Goal: Task Accomplishment & Management: Complete application form

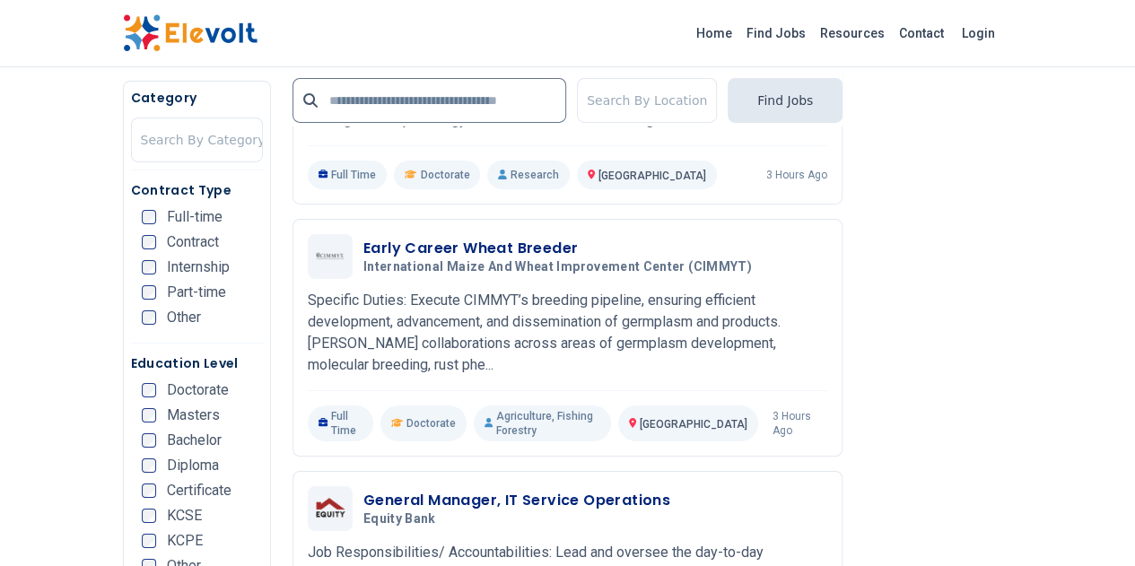
scroll to position [3050, 0]
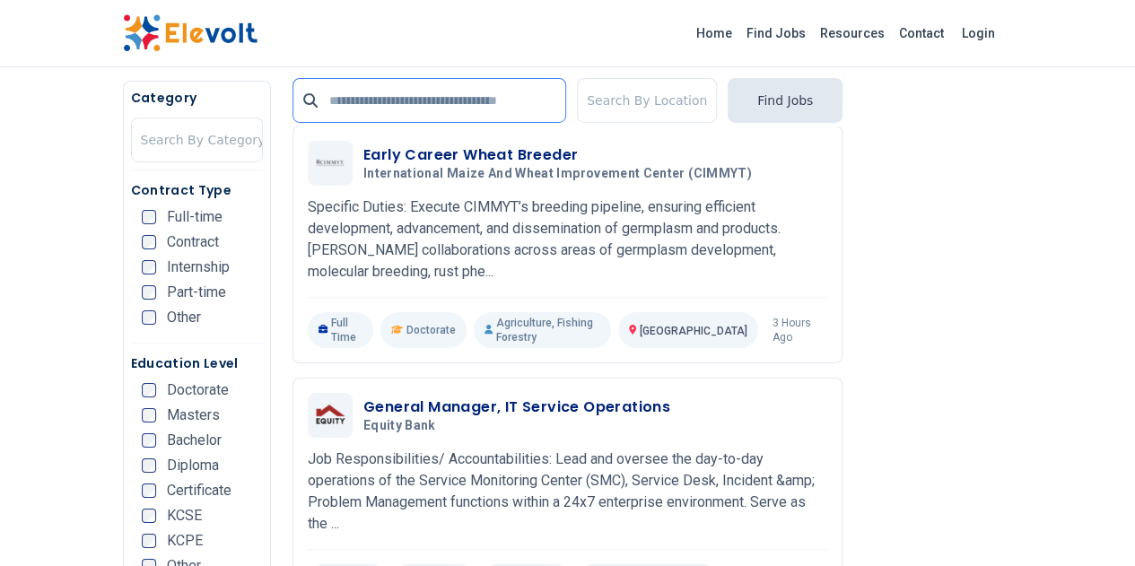
click at [384, 96] on input "text" at bounding box center [429, 100] width 274 height 45
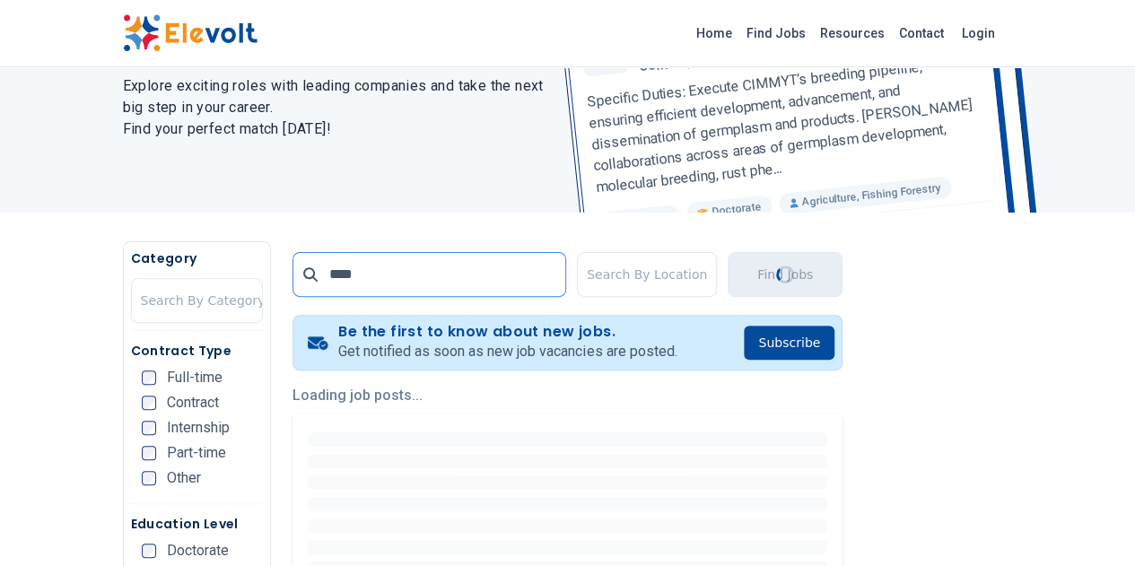
scroll to position [449, 0]
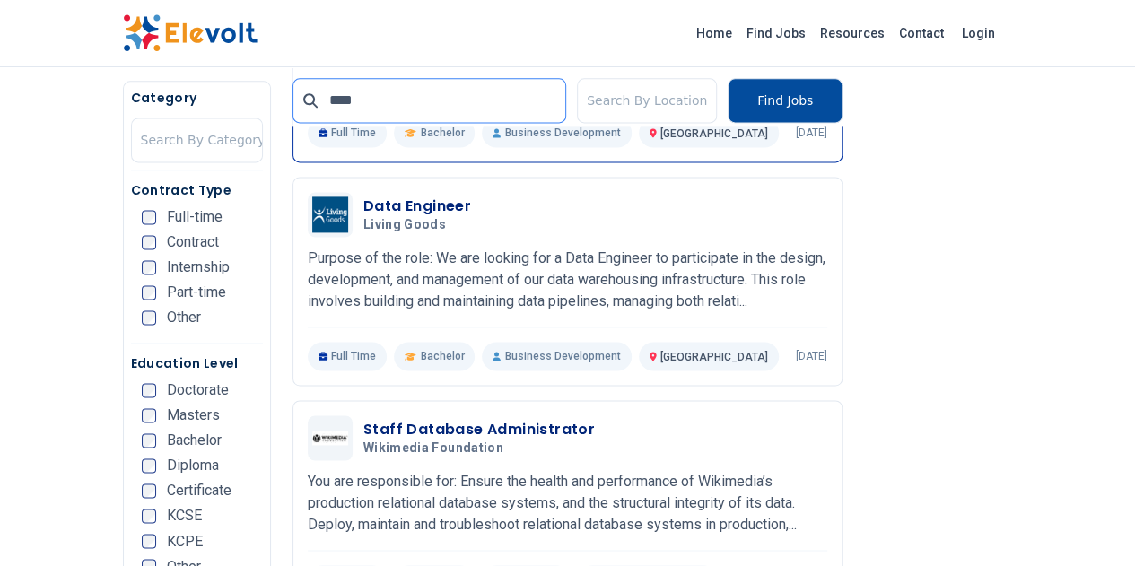
scroll to position [1256, 0]
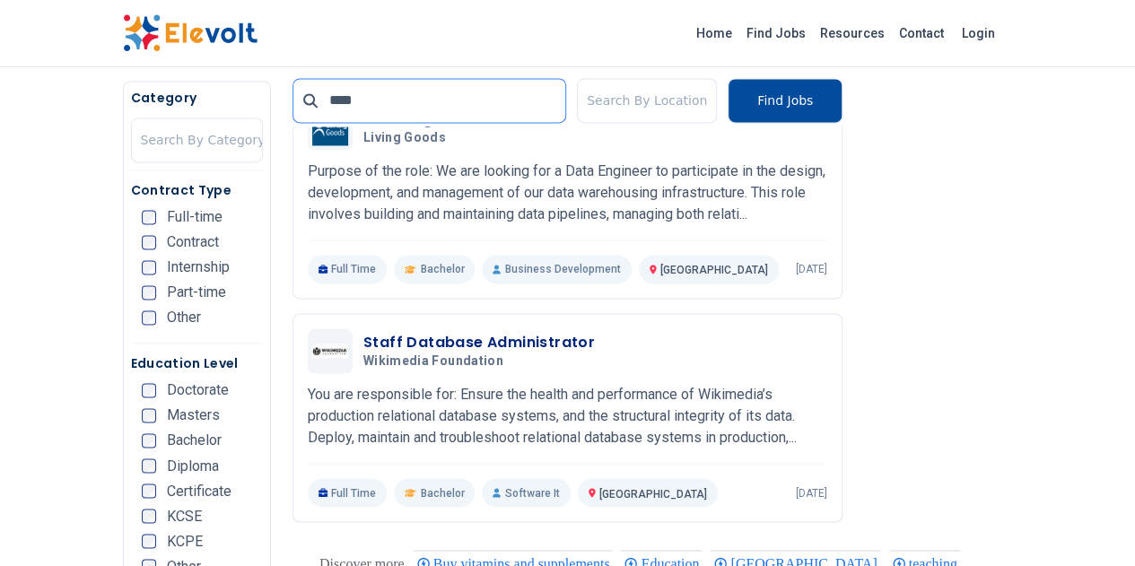
drag, startPoint x: 154, startPoint y: 96, endPoint x: 109, endPoint y: 83, distance: 46.8
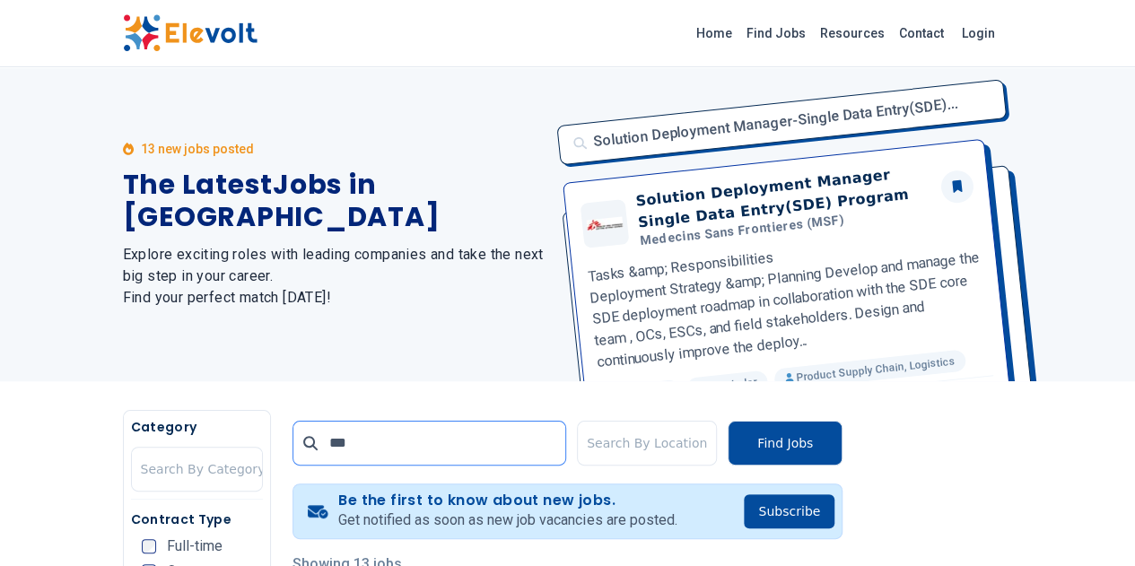
scroll to position [0, 0]
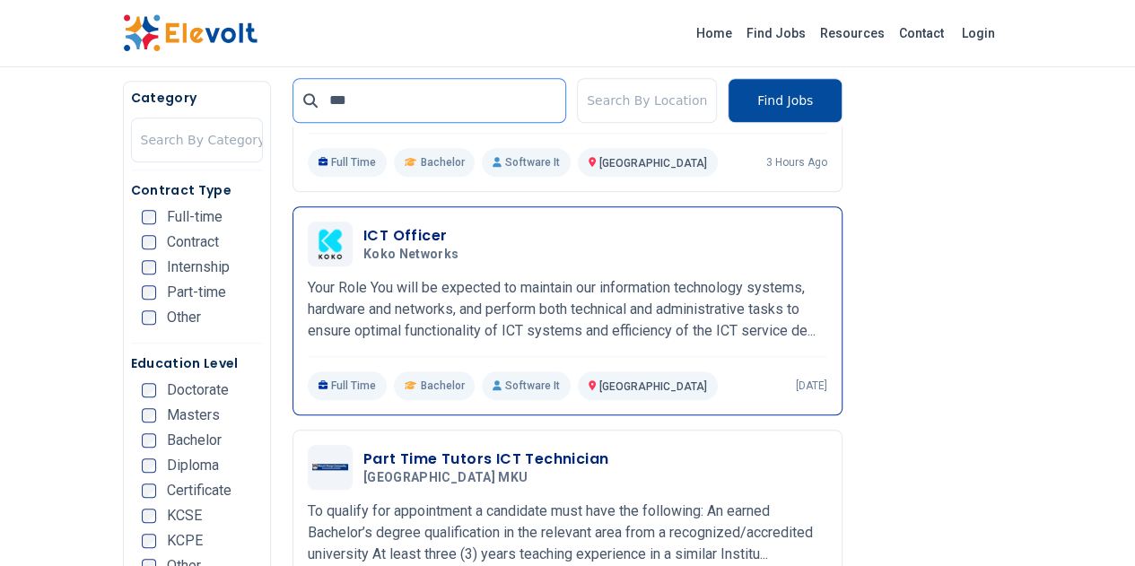
scroll to position [269, 0]
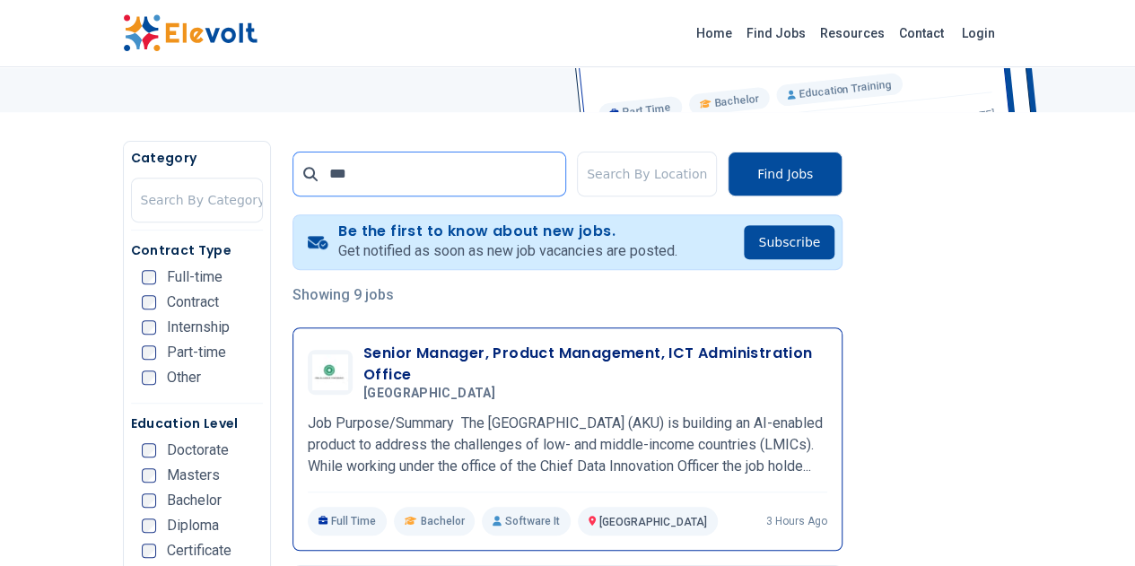
type input "***"
click at [519, 358] on h3 "Senior Manager, Product Management, ICT Administration Office" at bounding box center [595, 364] width 464 height 43
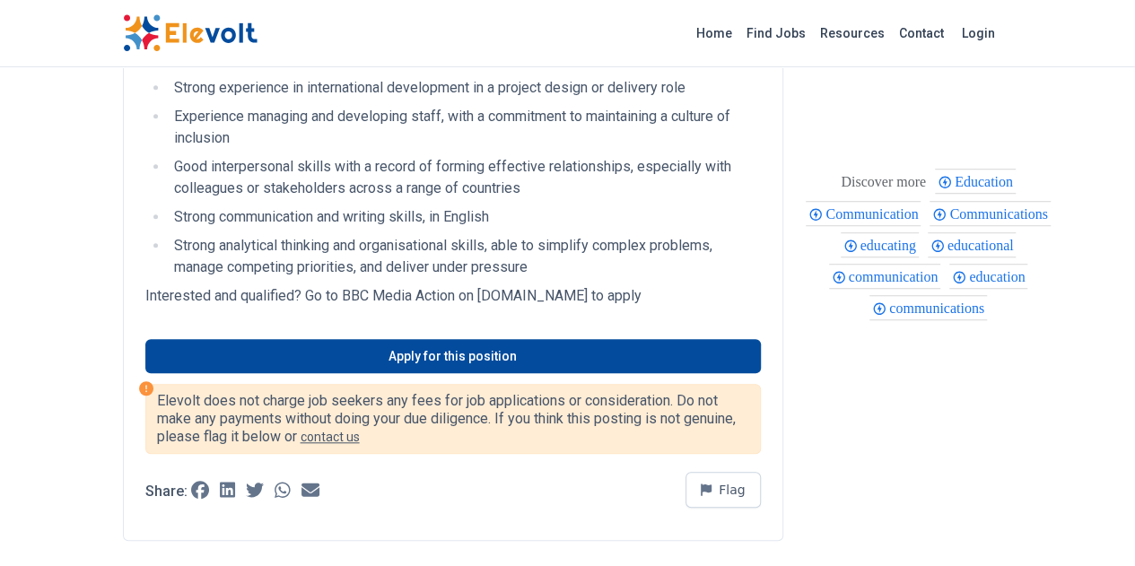
scroll to position [628, 0]
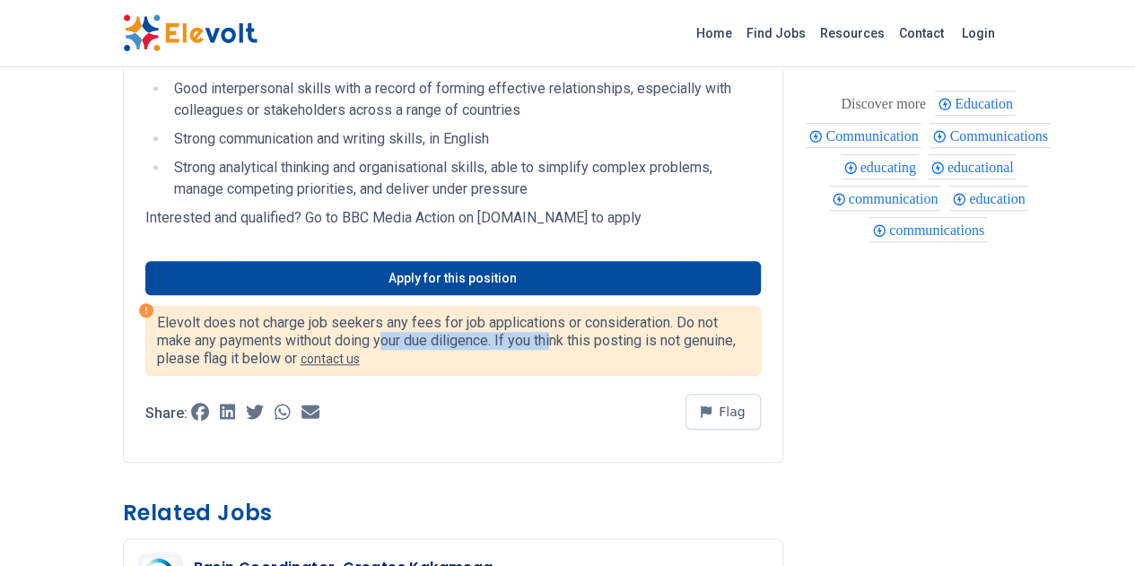
drag, startPoint x: 92, startPoint y: 252, endPoint x: 272, endPoint y: 256, distance: 180.4
click at [268, 314] on p "Elevolt does not charge job seekers any fees for job applications or considerat…" at bounding box center [453, 341] width 592 height 54
click at [380, 387] on div "Share: Flag" at bounding box center [452, 414] width 615 height 54
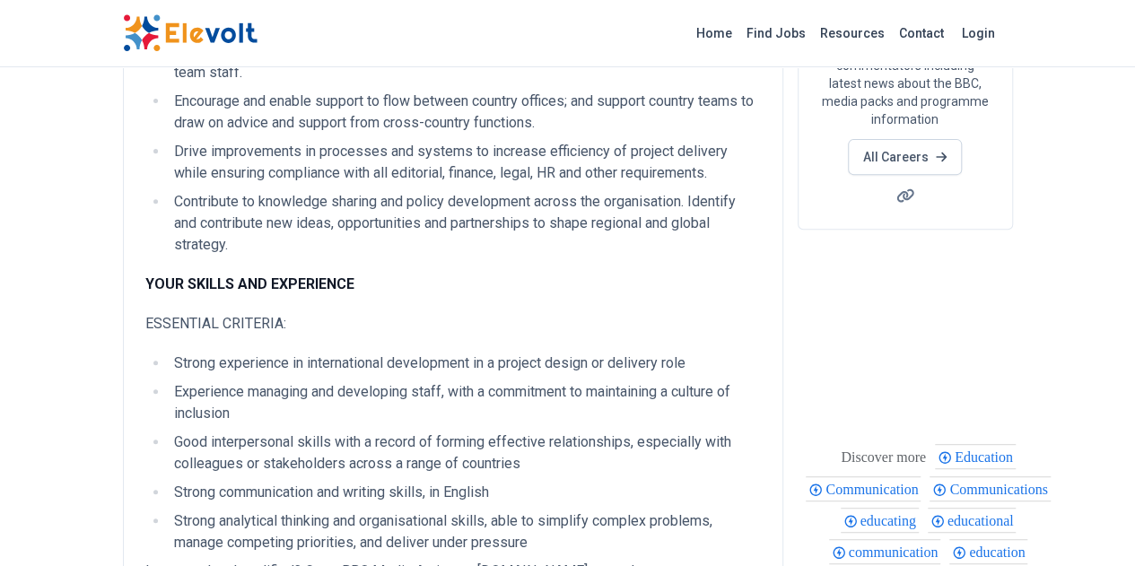
scroll to position [269, 0]
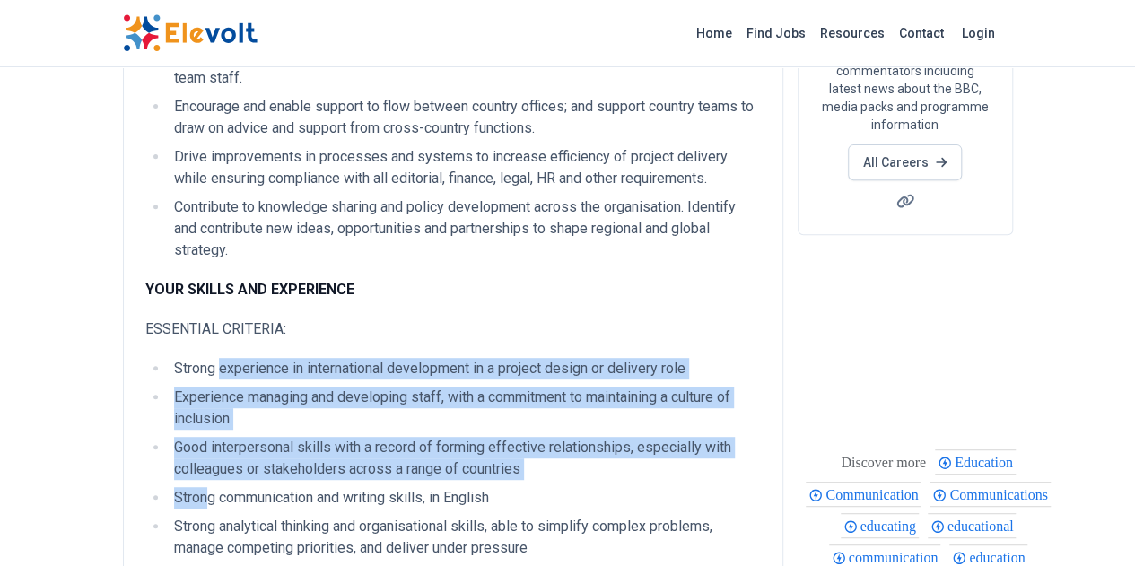
drag, startPoint x: 99, startPoint y: 417, endPoint x: 112, endPoint y: 277, distance: 140.6
click at [145, 281] on div "YOUR KEY RESPONSIBILITIES AND IMPACT: Work with country and cross-country teams…" at bounding box center [452, 247] width 615 height 624
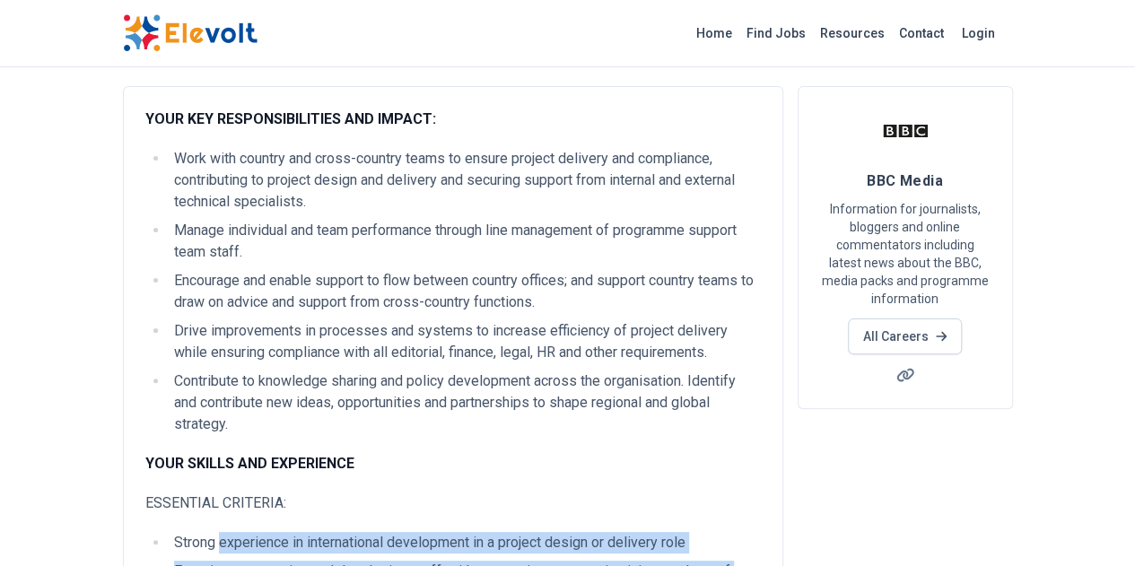
scroll to position [0, 0]
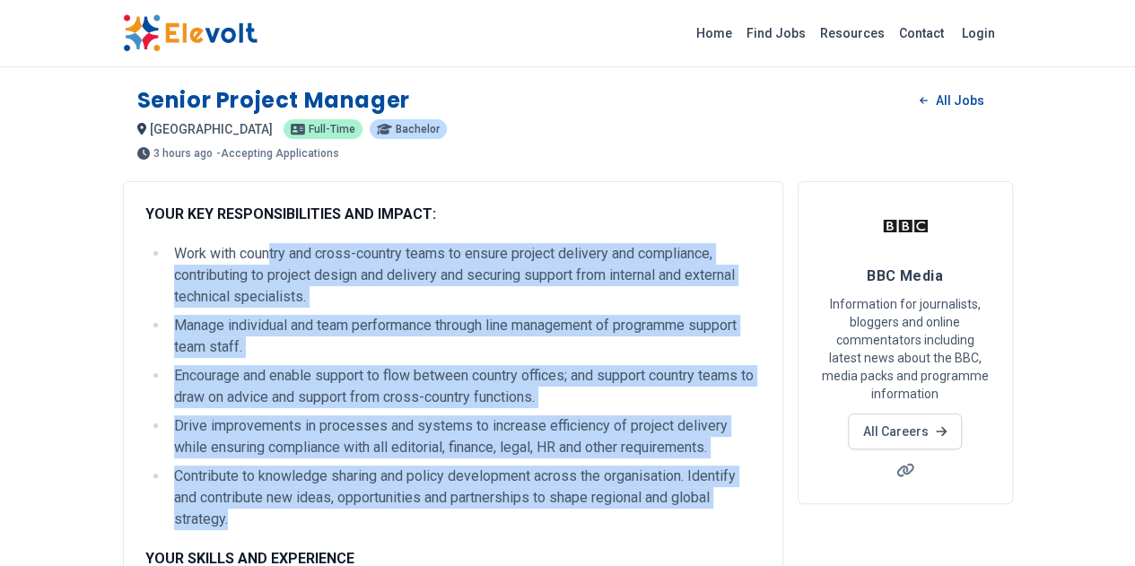
drag, startPoint x: 163, startPoint y: 263, endPoint x: 518, endPoint y: 464, distance: 407.4
click at [518, 464] on ul "Work with country and cross-country teams to ensure project delivery and compli…" at bounding box center [452, 386] width 615 height 287
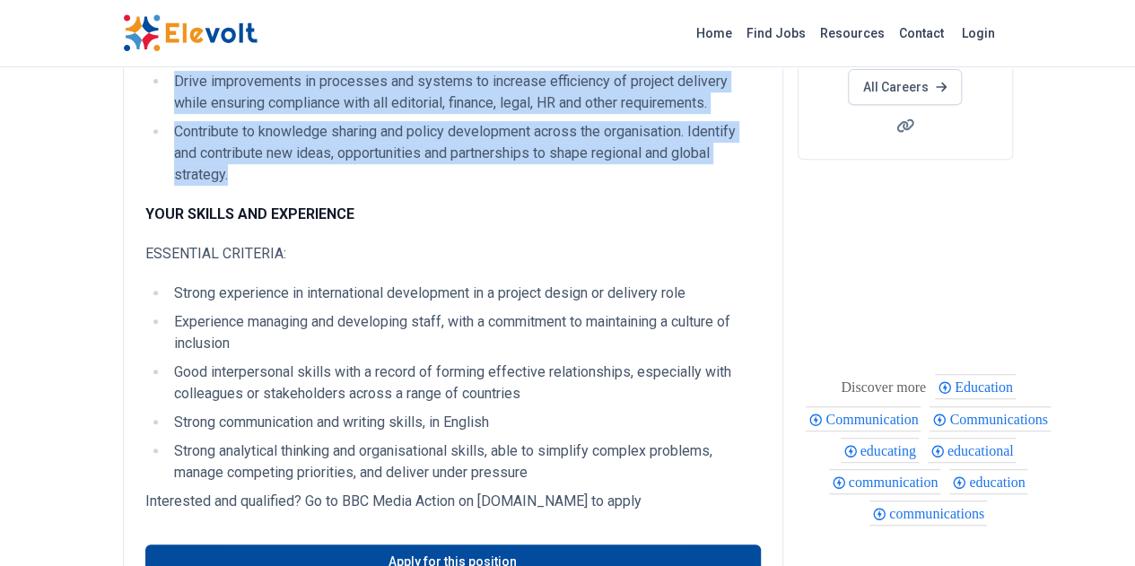
scroll to position [449, 0]
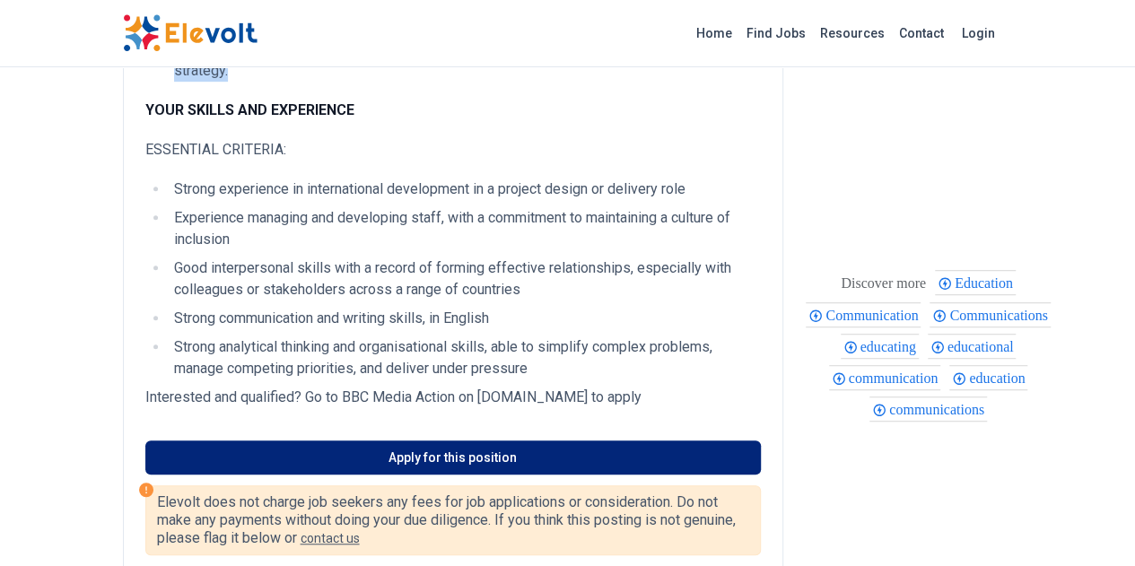
click at [427, 440] on link "Apply for this position" at bounding box center [452, 457] width 615 height 34
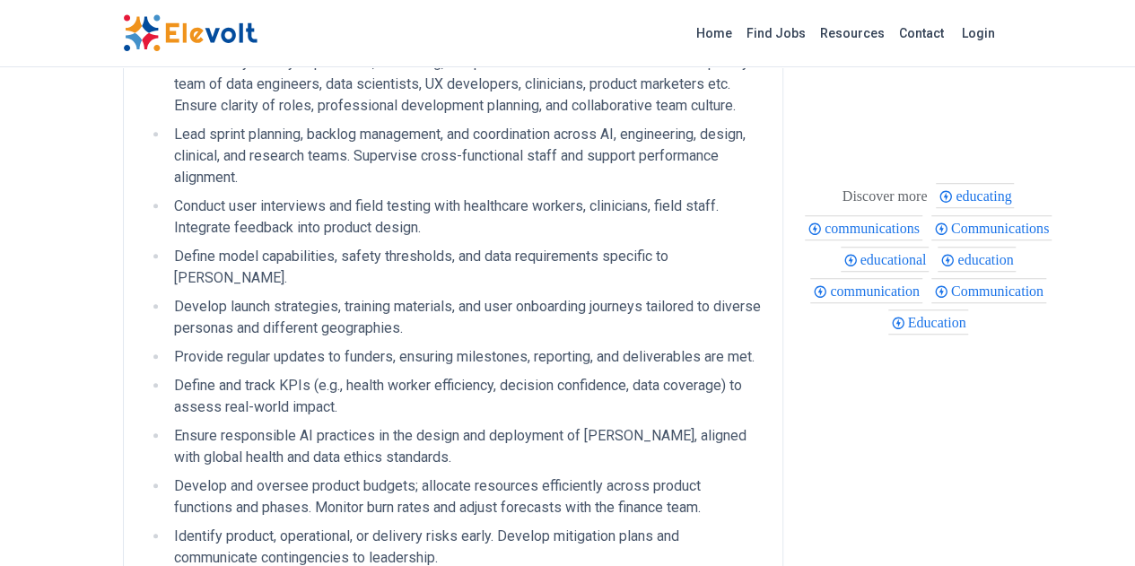
scroll to position [897, 0]
